Goal: Task Accomplishment & Management: Manage account settings

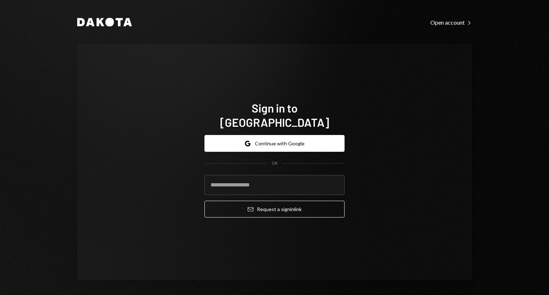
click at [0, 295] on com-1password-button at bounding box center [0, 295] width 0 height 0
type input "**********"
click at [277, 204] on button "Email Request a sign in link" at bounding box center [275, 209] width 140 height 17
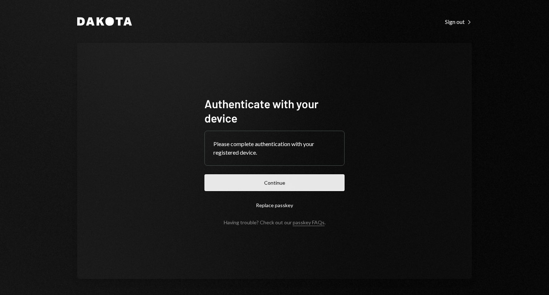
click at [280, 185] on button "Continue" at bounding box center [275, 182] width 140 height 17
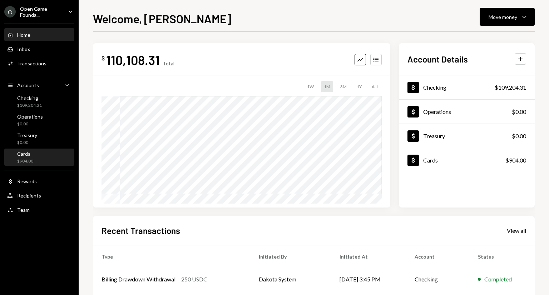
click at [30, 158] on div "$904.00" at bounding box center [25, 161] width 16 height 6
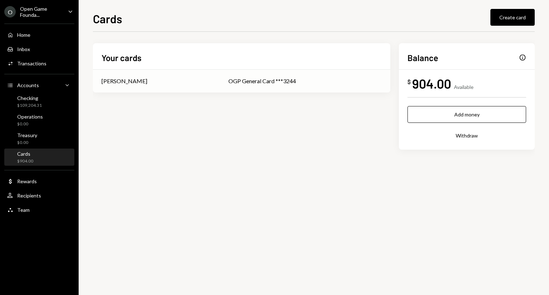
click at [265, 86] on td "OGP General Card ***3244" at bounding box center [305, 81] width 171 height 23
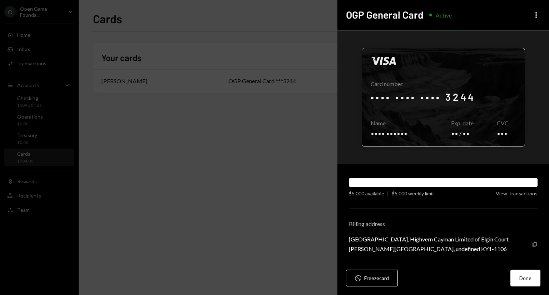
click at [440, 112] on div at bounding box center [443, 97] width 163 height 98
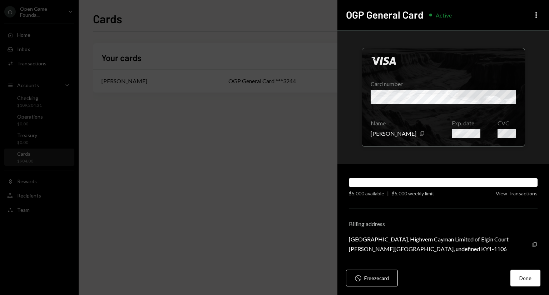
click at [438, 251] on div "George Town, undefined KY1-1106" at bounding box center [429, 249] width 160 height 7
click at [533, 245] on icon "button" at bounding box center [535, 244] width 4 height 5
click at [529, 278] on button "Done" at bounding box center [526, 278] width 30 height 17
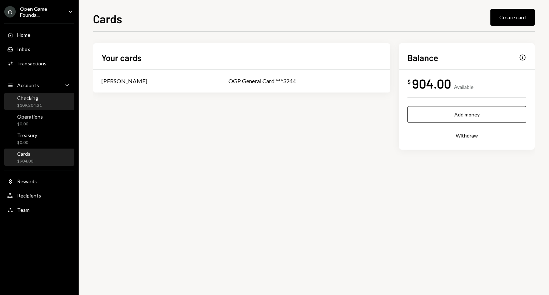
click at [49, 104] on div "Checking $109,204.31" at bounding box center [39, 102] width 64 height 14
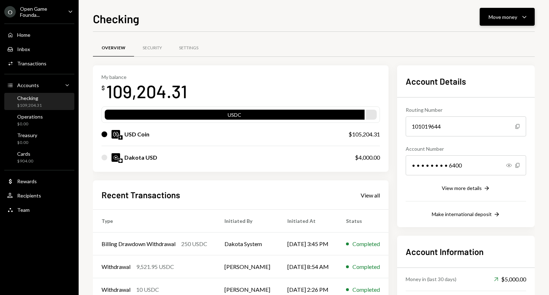
click at [524, 18] on icon "button" at bounding box center [524, 17] width 4 height 2
click at [493, 40] on div "Send" at bounding box center [502, 39] width 52 height 8
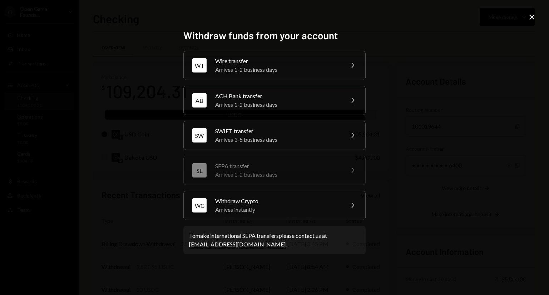
click at [530, 16] on icon "Close" at bounding box center [532, 17] width 9 height 9
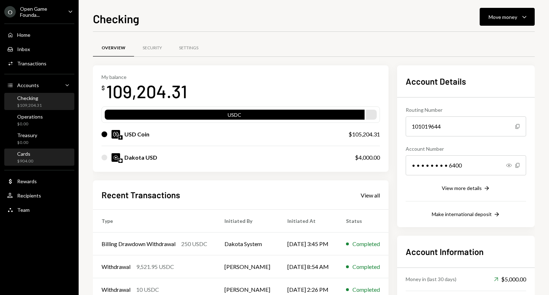
click at [42, 156] on div "Cards $904.00" at bounding box center [39, 158] width 64 height 14
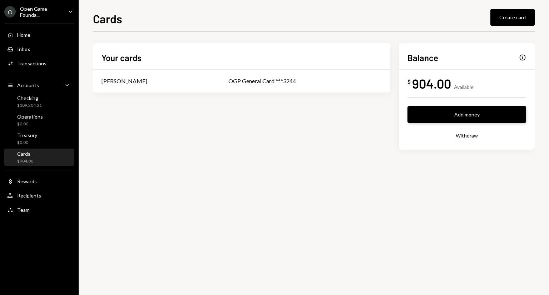
click at [450, 116] on button "Add money" at bounding box center [467, 114] width 119 height 17
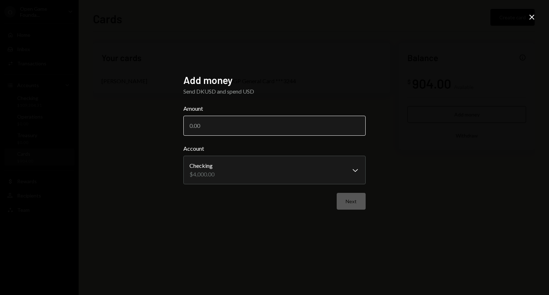
click at [259, 129] on input "Amount" at bounding box center [274, 126] width 182 height 20
type input "4000"
click at [347, 197] on button "Next" at bounding box center [351, 201] width 29 height 17
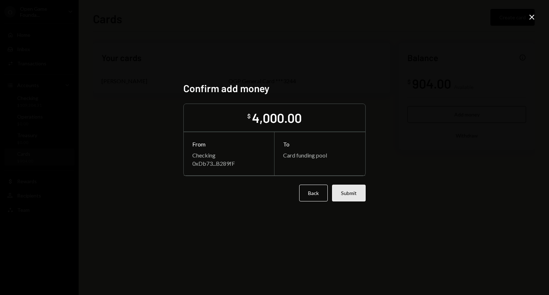
click at [355, 195] on button "Submit" at bounding box center [349, 193] width 34 height 17
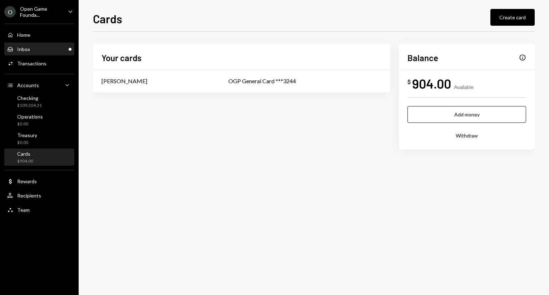
click at [59, 49] on div "Inbox Inbox" at bounding box center [39, 49] width 64 height 6
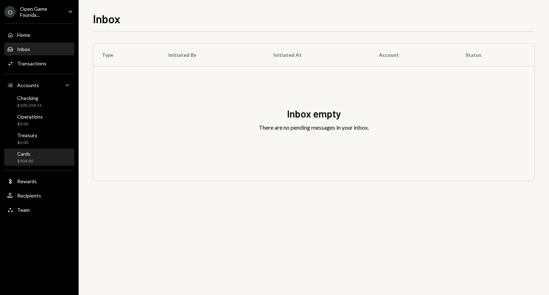
click at [46, 153] on div "Cards $904.00" at bounding box center [39, 158] width 64 height 14
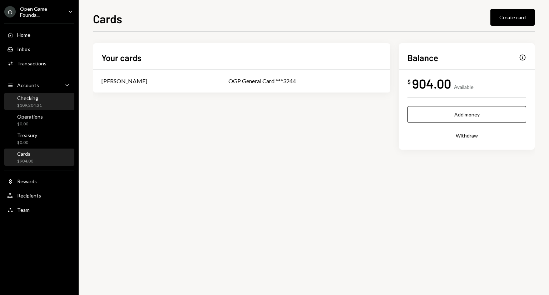
click at [46, 109] on div "Checking $109,204.31" at bounding box center [39, 102] width 64 height 16
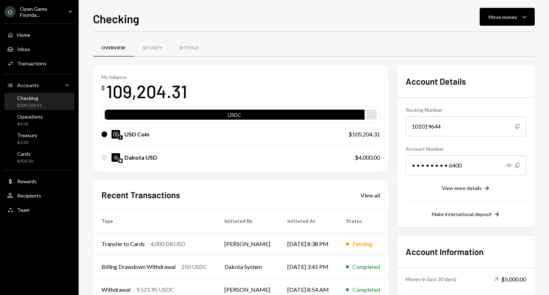
click at [243, 244] on td "[PERSON_NAME]" at bounding box center [247, 244] width 63 height 23
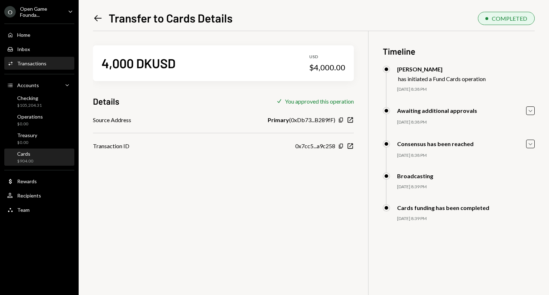
click at [37, 160] on div "Cards $904.00" at bounding box center [39, 158] width 64 height 14
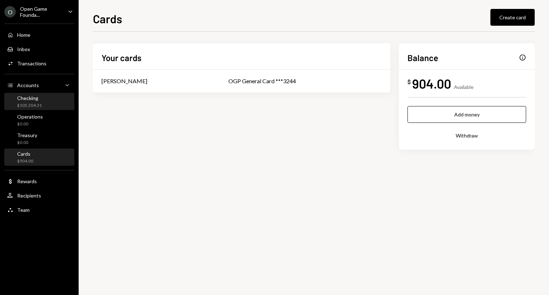
click at [30, 99] on div "Checking" at bounding box center [29, 98] width 25 height 6
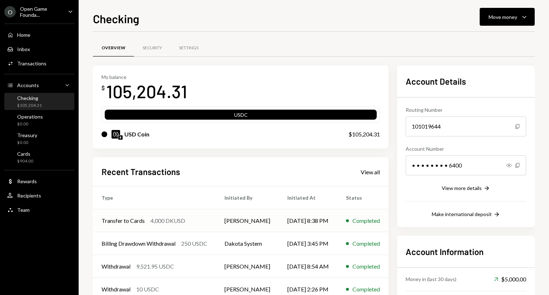
click at [176, 222] on div "4,000 DKUSD" at bounding box center [168, 221] width 35 height 9
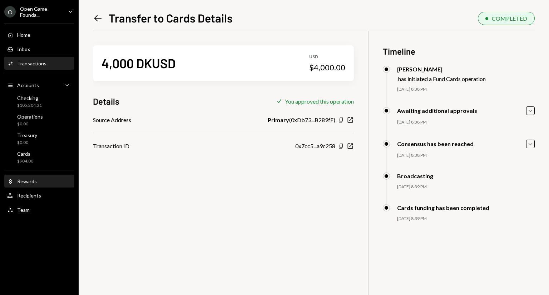
click at [33, 186] on div "Dollar Rewards" at bounding box center [39, 182] width 64 height 12
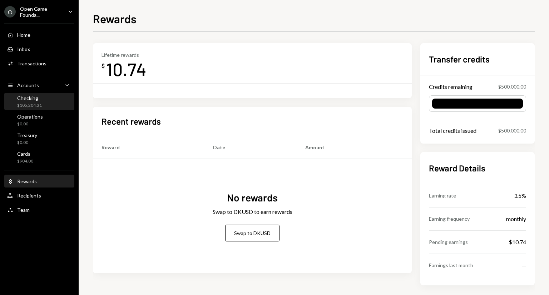
click at [40, 99] on div "Checking" at bounding box center [29, 98] width 25 height 6
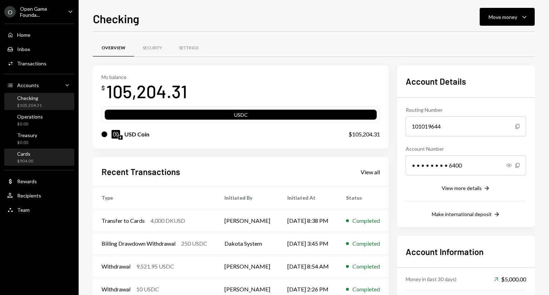
click at [35, 154] on div "Cards $904.00" at bounding box center [39, 158] width 64 height 14
